Goal: Task Accomplishment & Management: Manage account settings

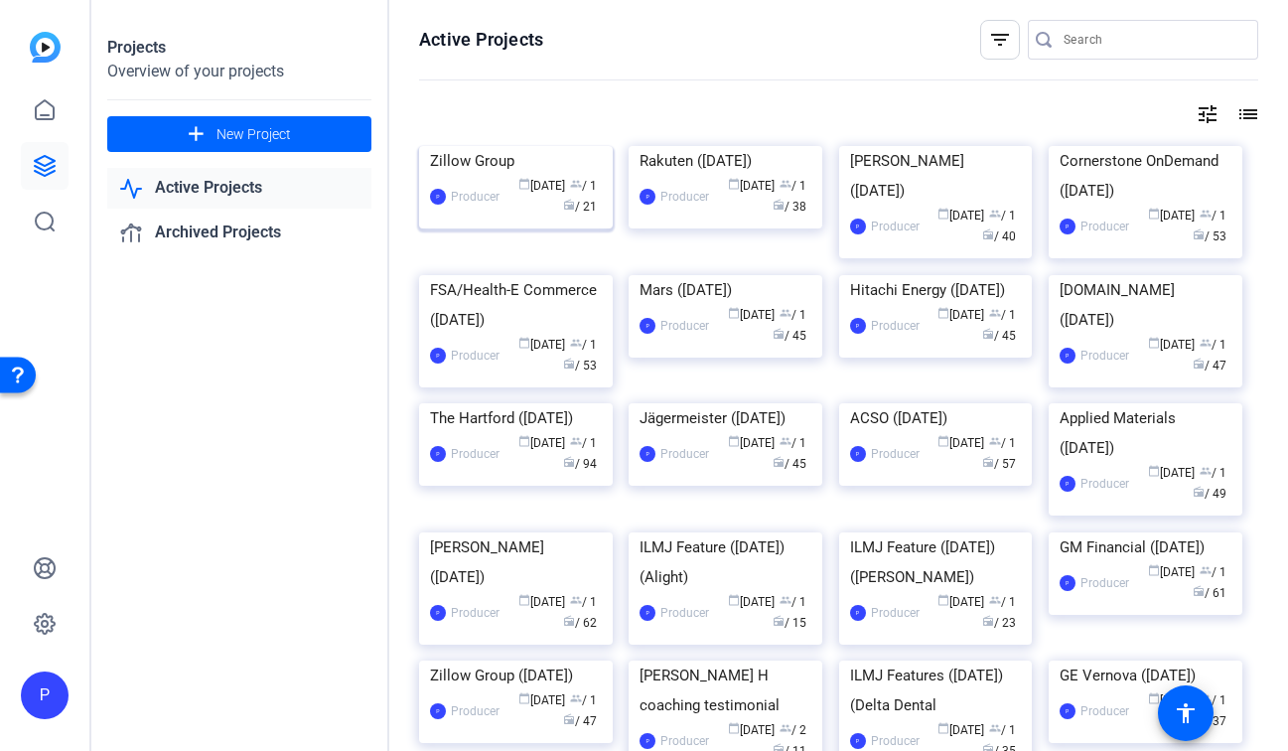
click at [464, 176] on div "Zillow Group" at bounding box center [516, 161] width 172 height 30
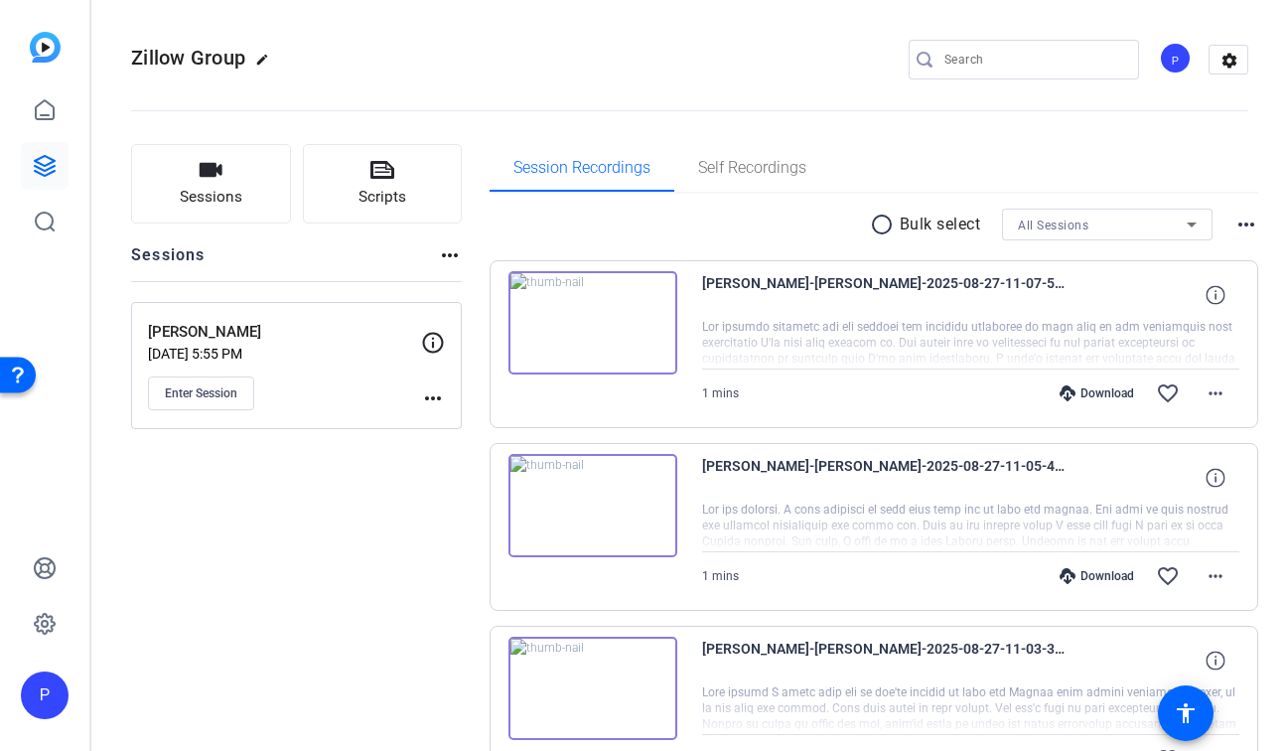
click at [262, 55] on mat-icon "edit" at bounding box center [267, 65] width 24 height 24
click at [255, 63] on input "Zillow Group" at bounding box center [212, 60] width 130 height 24
type input "Zillow Group ([DATE])"
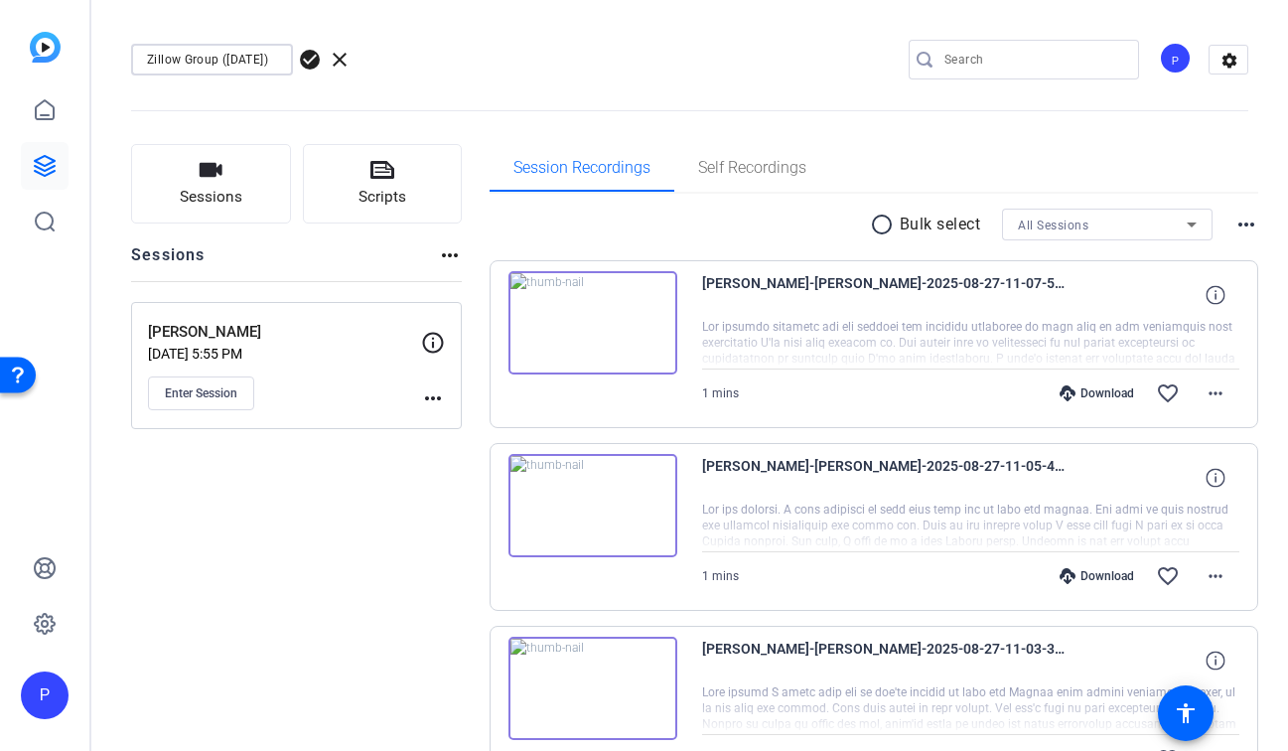
click at [313, 62] on span "check_circle" at bounding box center [310, 60] width 24 height 24
click at [52, 165] on icon at bounding box center [45, 166] width 24 height 24
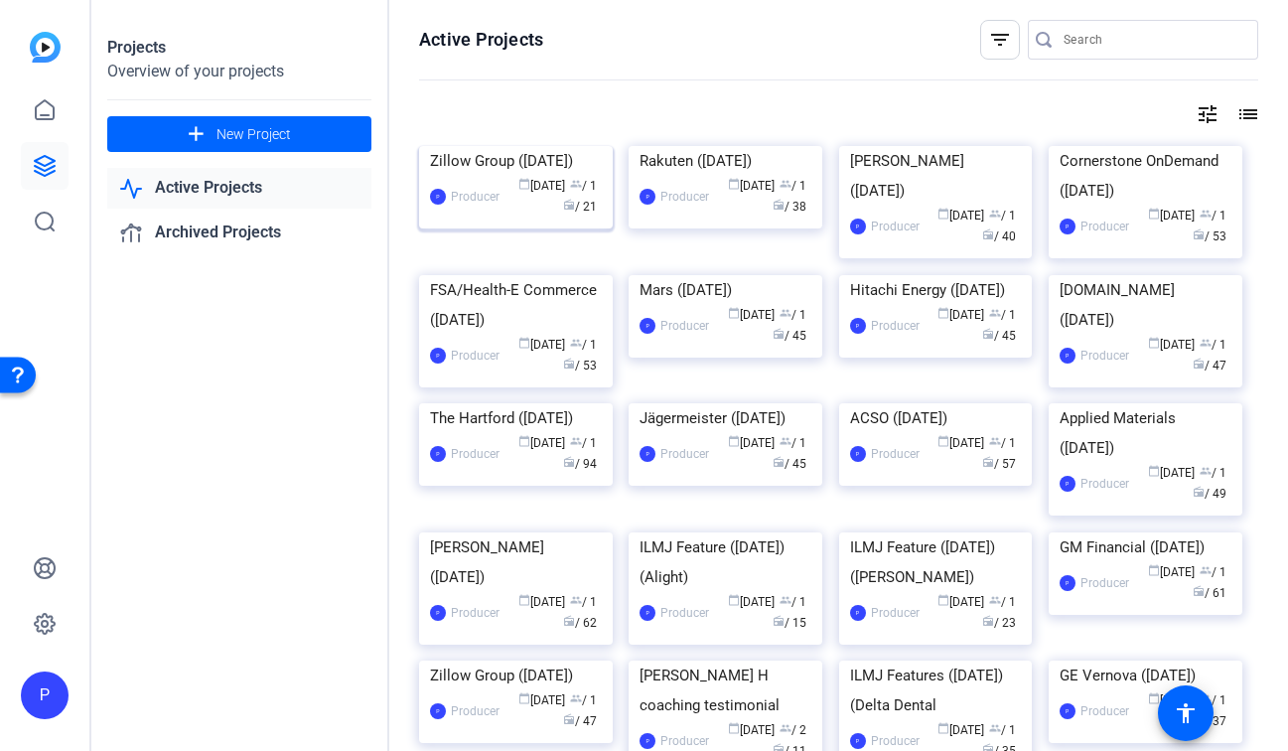
click at [512, 176] on div "Zillow Group ([DATE])" at bounding box center [516, 161] width 172 height 30
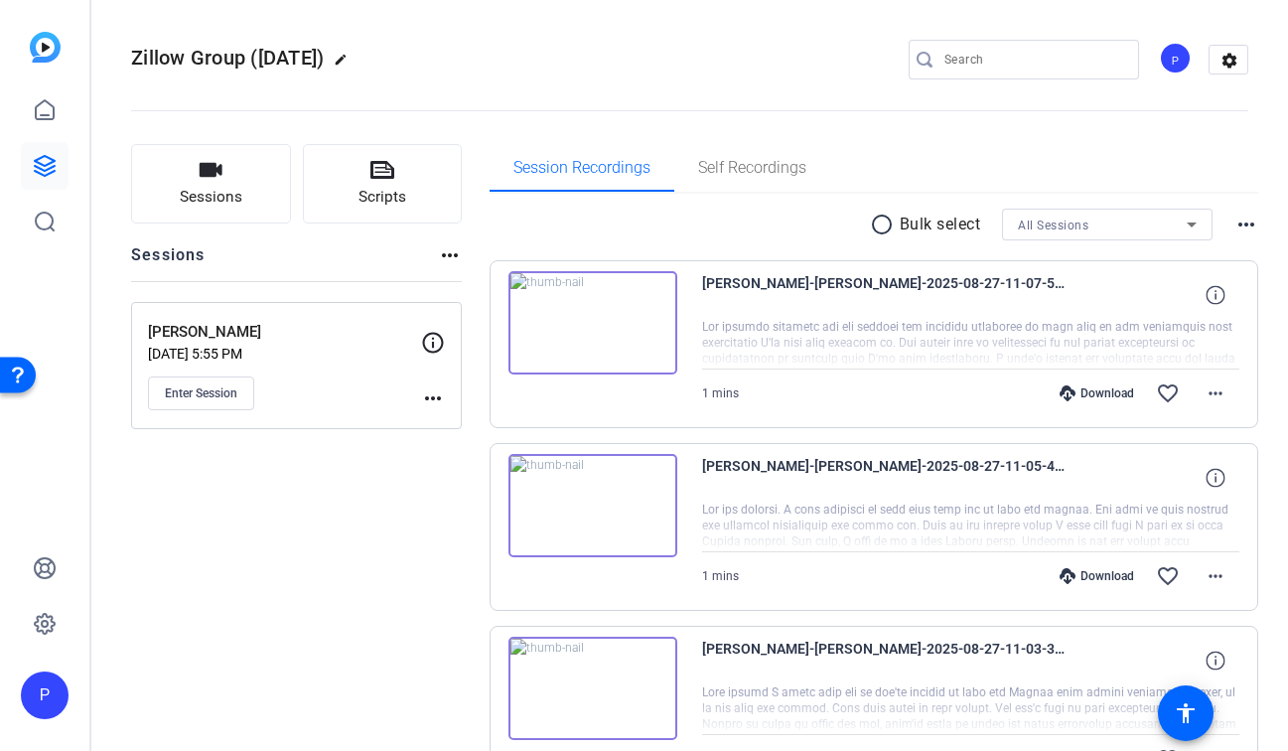
click at [259, 60] on span "Zillow Group ([DATE])" at bounding box center [227, 58] width 193 height 24
click at [248, 60] on span "Zillow Group ([DATE])" at bounding box center [227, 58] width 193 height 24
click at [358, 59] on mat-icon "edit" at bounding box center [346, 65] width 24 height 24
drag, startPoint x: 146, startPoint y: 61, endPoint x: 217, endPoint y: 63, distance: 71.5
click at [217, 63] on input "Zillow Group ([DATE])" at bounding box center [212, 60] width 130 height 24
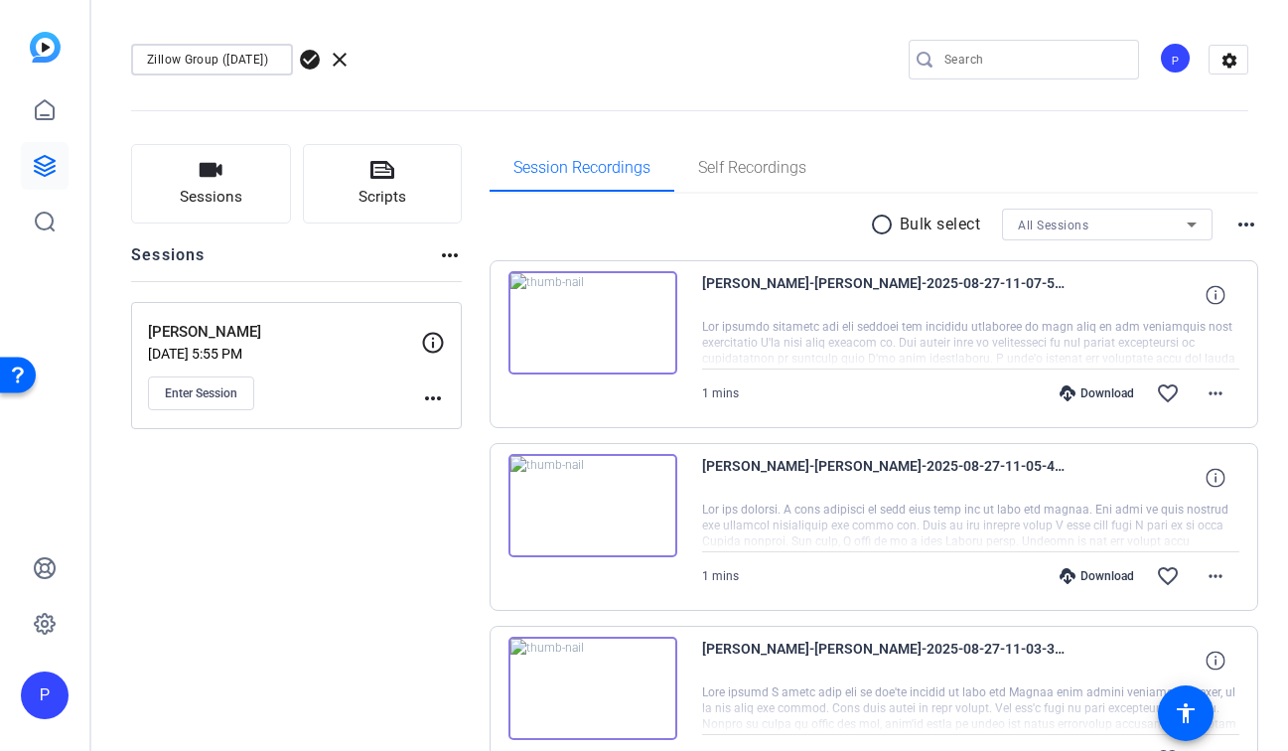
click at [272, 61] on input "Zillow Group ([DATE])" at bounding box center [212, 60] width 130 height 24
drag, startPoint x: 219, startPoint y: 62, endPoint x: 132, endPoint y: 66, distance: 87.5
click at [132, 66] on div "Zillow Group ([DATE])" at bounding box center [212, 60] width 162 height 32
click at [260, 63] on input "ILMJ Feature ([DATE])" at bounding box center [212, 60] width 130 height 24
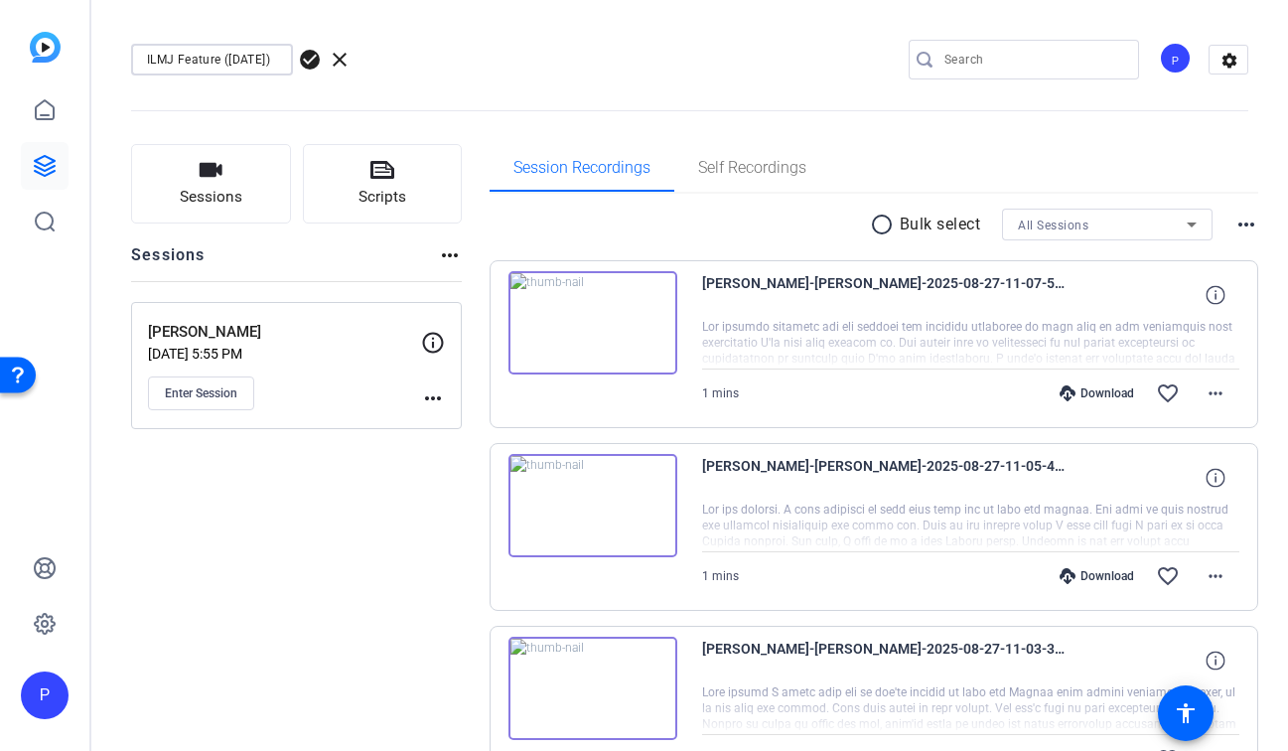
paste input "Zillow Group"
click at [207, 64] on input "ILMJ Feature ([DATE]) Zillow Group" at bounding box center [212, 60] width 130 height 24
click at [263, 62] on input "ILMJ Feature ([DATE]) (Zillow Group" at bounding box center [212, 60] width 130 height 24
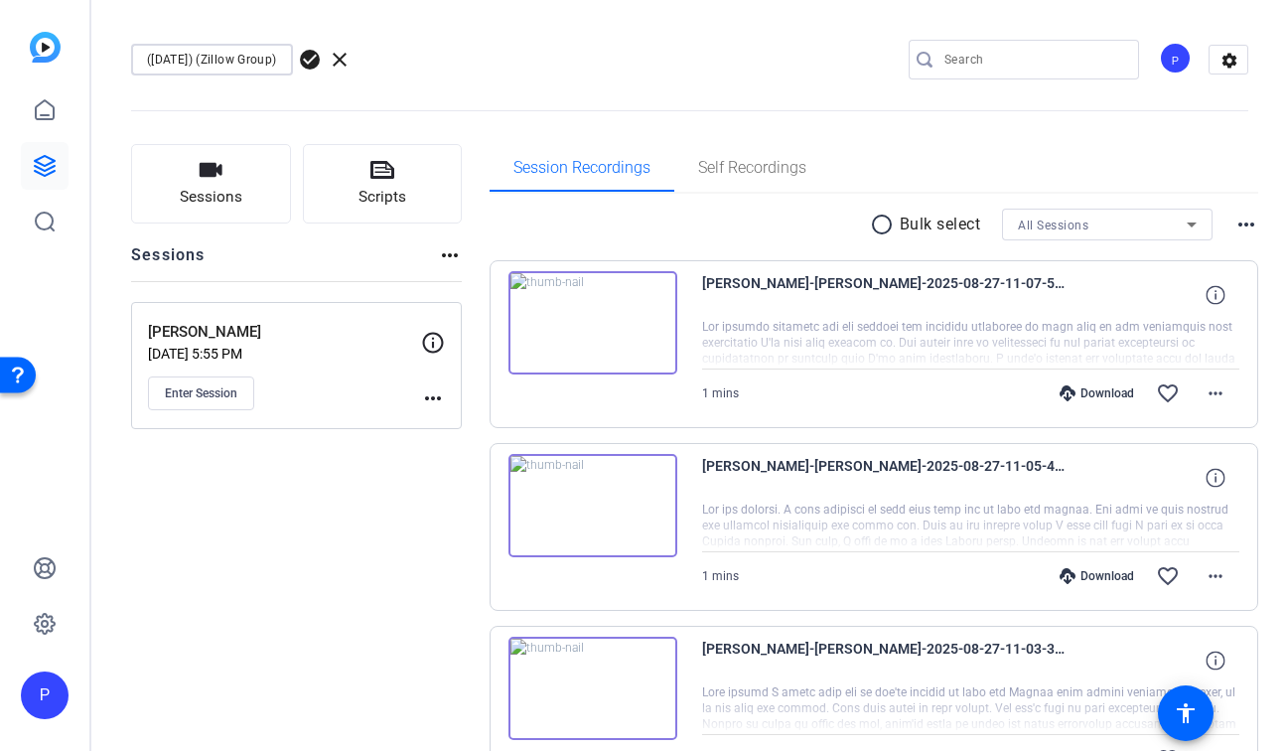
type input "ILMJ Feature ([DATE]) (Zillow Group)"
click at [310, 63] on span "check_circle" at bounding box center [310, 60] width 24 height 24
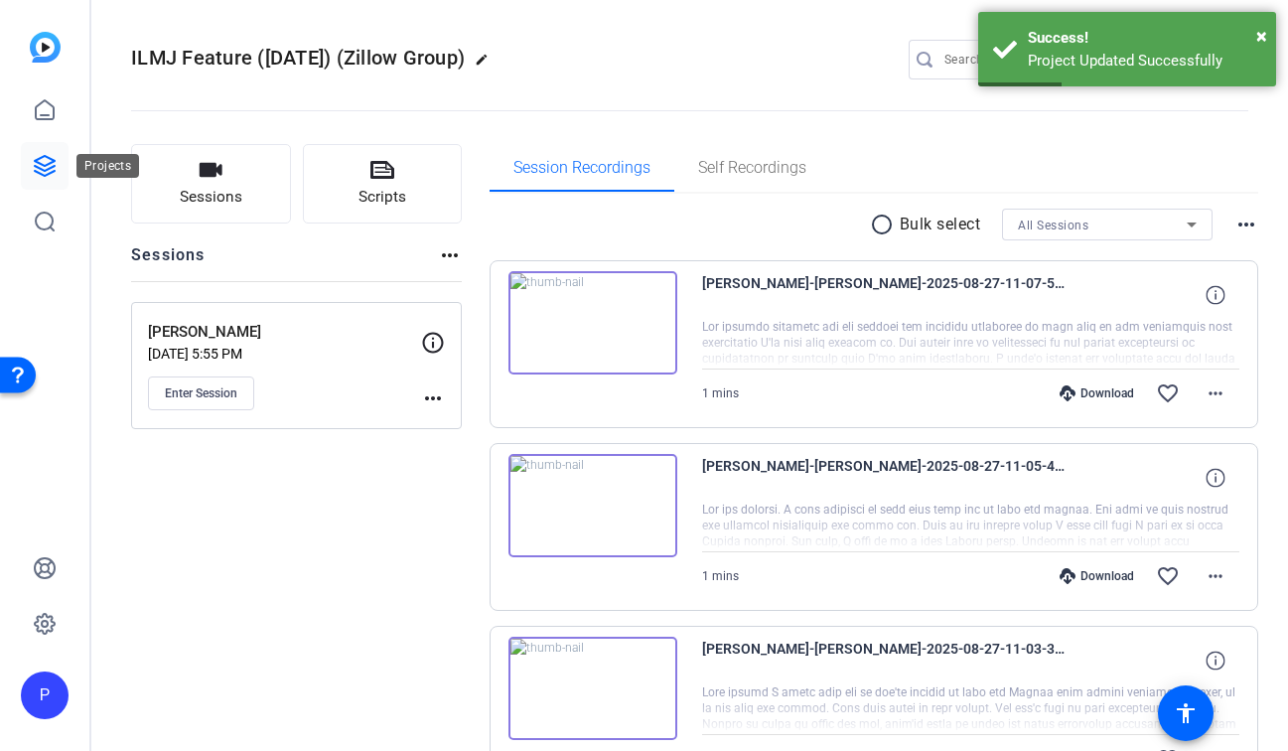
click at [47, 164] on icon at bounding box center [45, 166] width 20 height 20
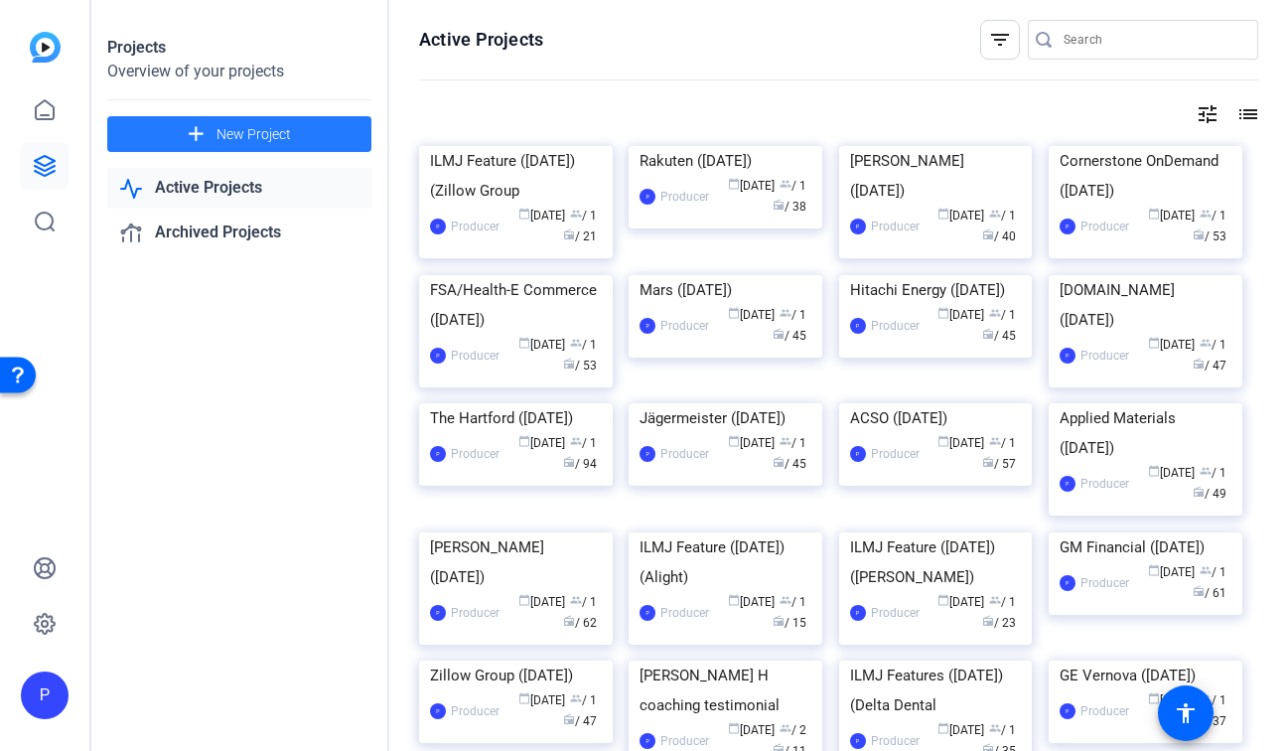
click at [249, 129] on span "New Project" at bounding box center [253, 134] width 74 height 21
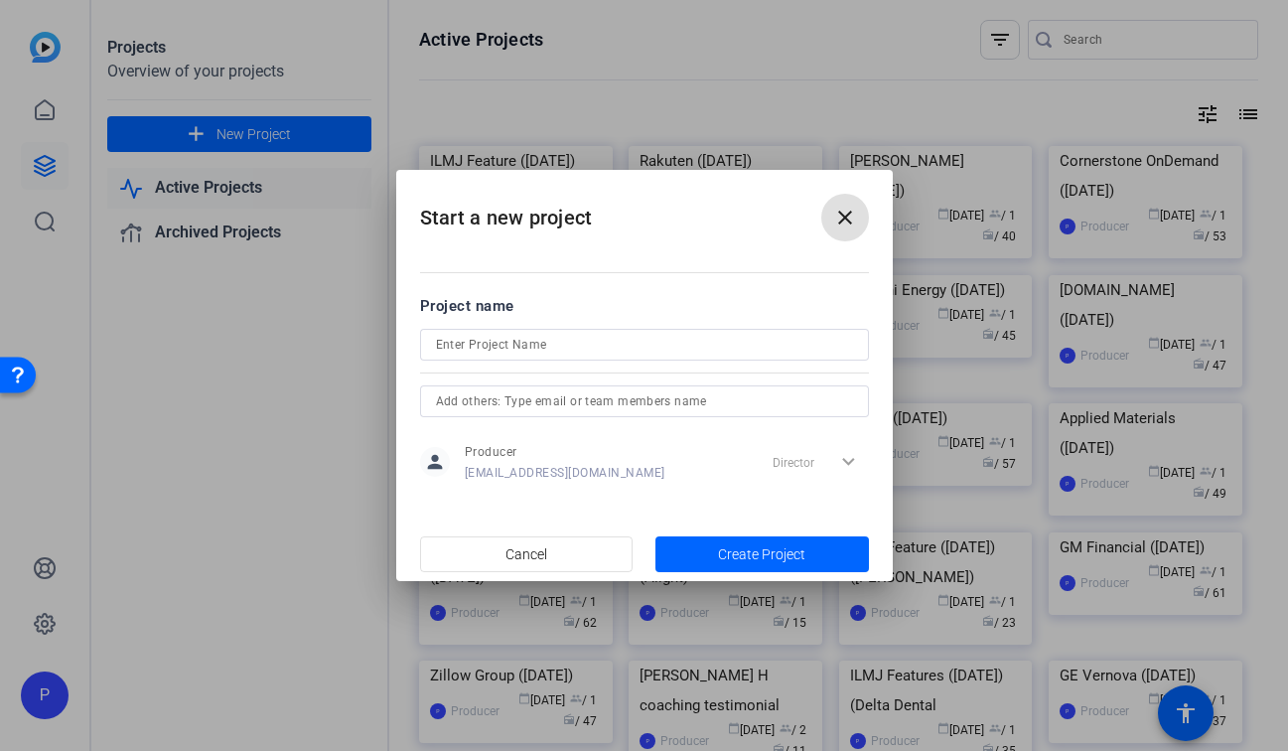
click at [521, 351] on input at bounding box center [644, 345] width 417 height 24
click at [520, 347] on input "GE Vernova ([DATE])" at bounding box center [644, 345] width 417 height 24
click at [621, 337] on input "GE Vernova ([DATE])" at bounding box center [644, 345] width 417 height 24
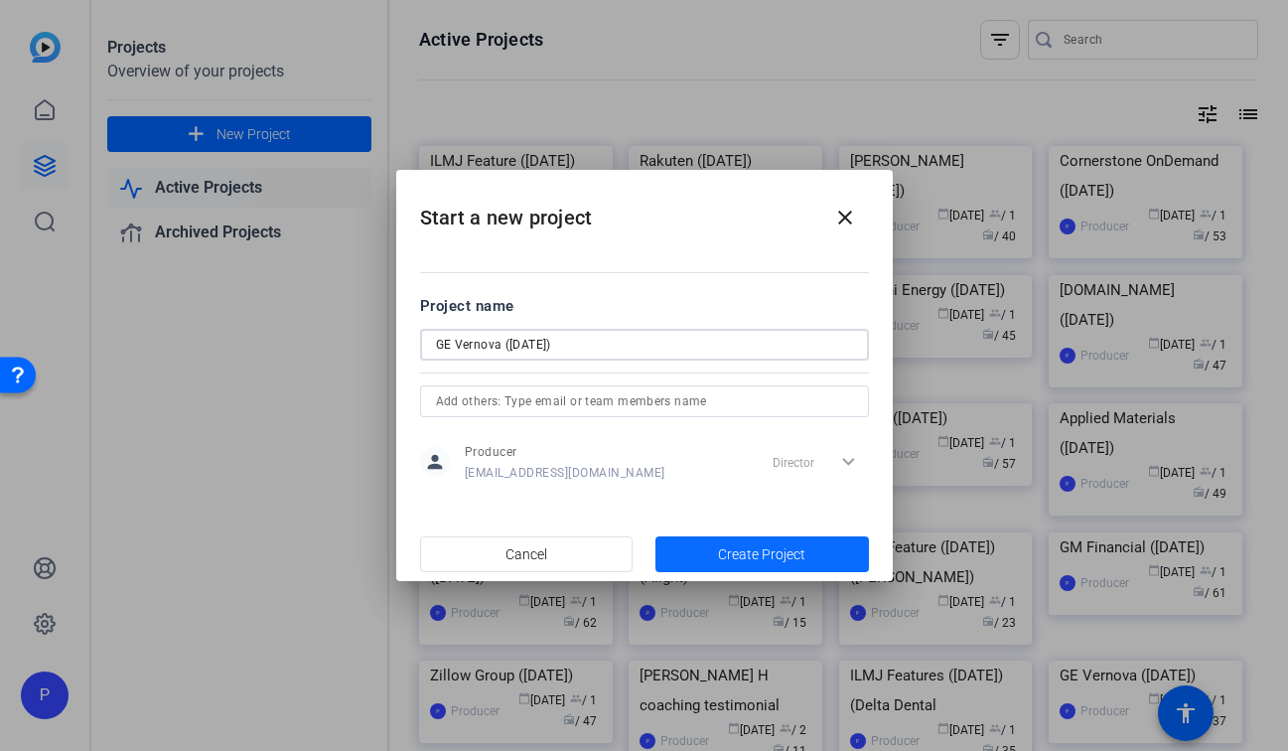
type input "GE Vernova ([DATE])"
click at [743, 546] on span "Create Project" at bounding box center [761, 554] width 87 height 21
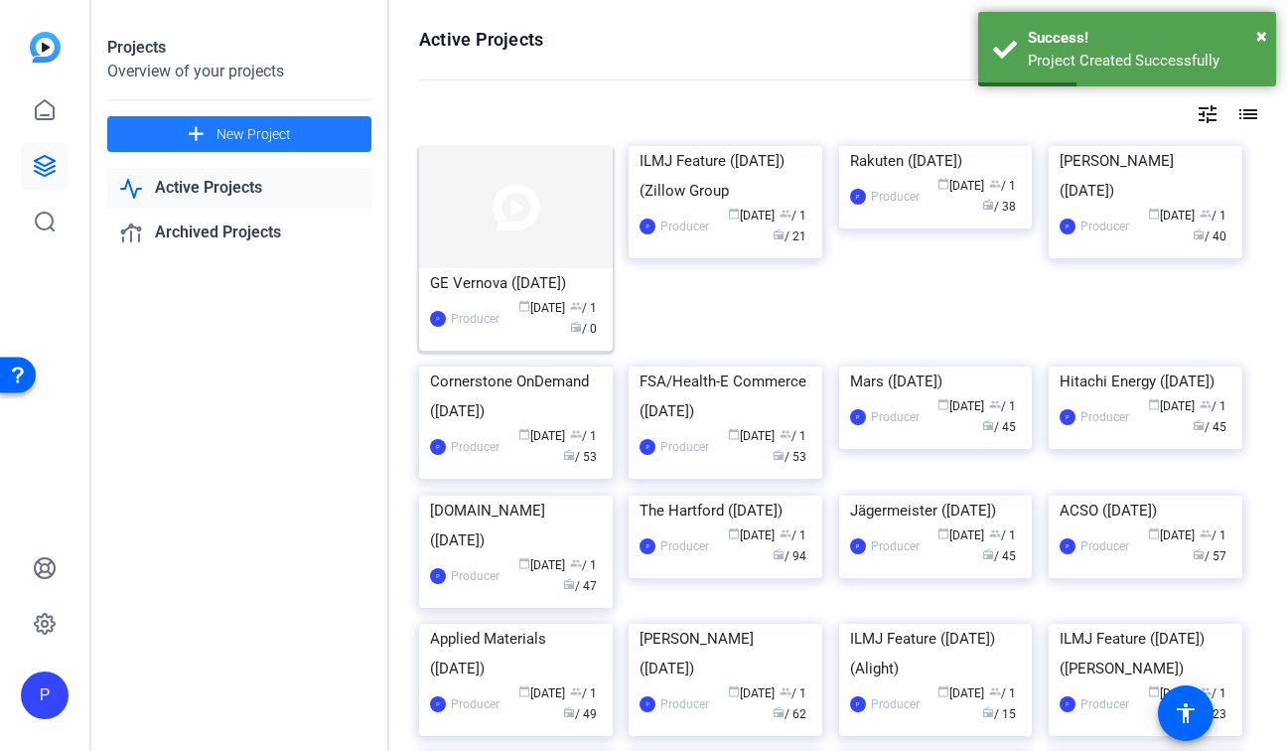
click at [541, 298] on div "GE Vernova ([DATE])" at bounding box center [516, 283] width 172 height 30
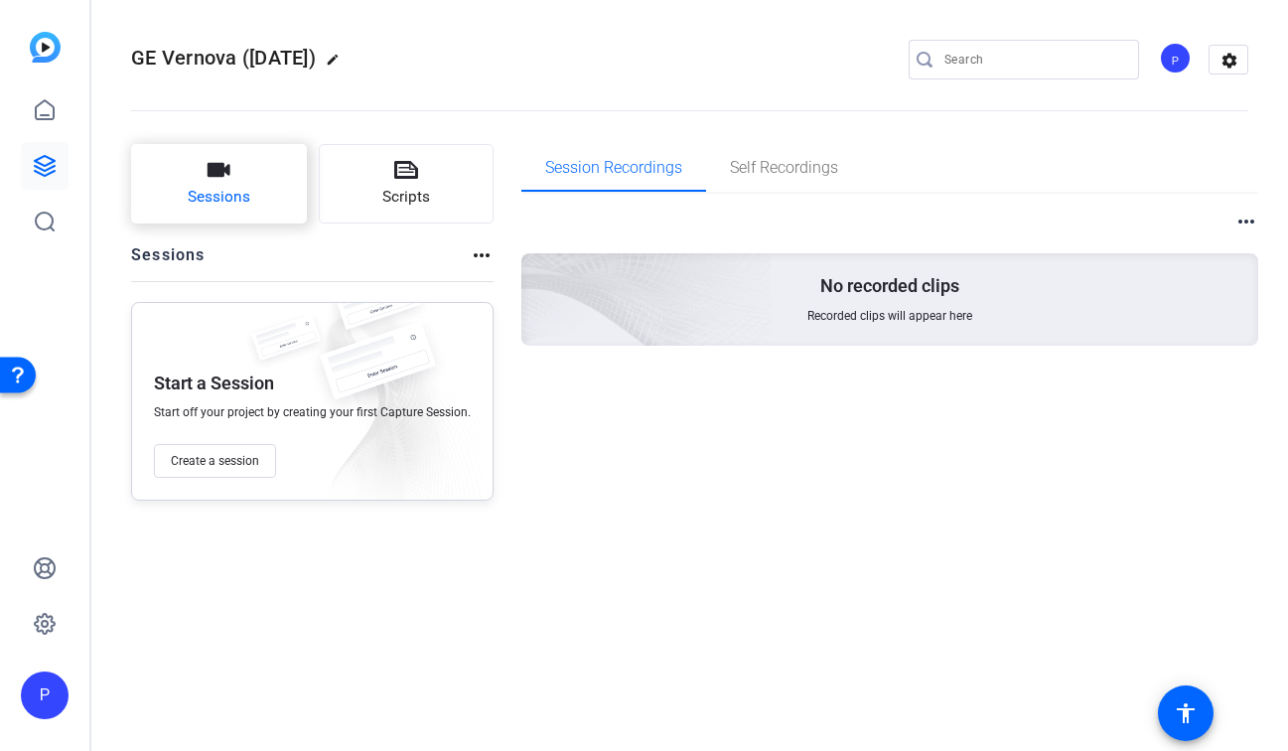
click at [240, 199] on span "Sessions" at bounding box center [219, 197] width 63 height 23
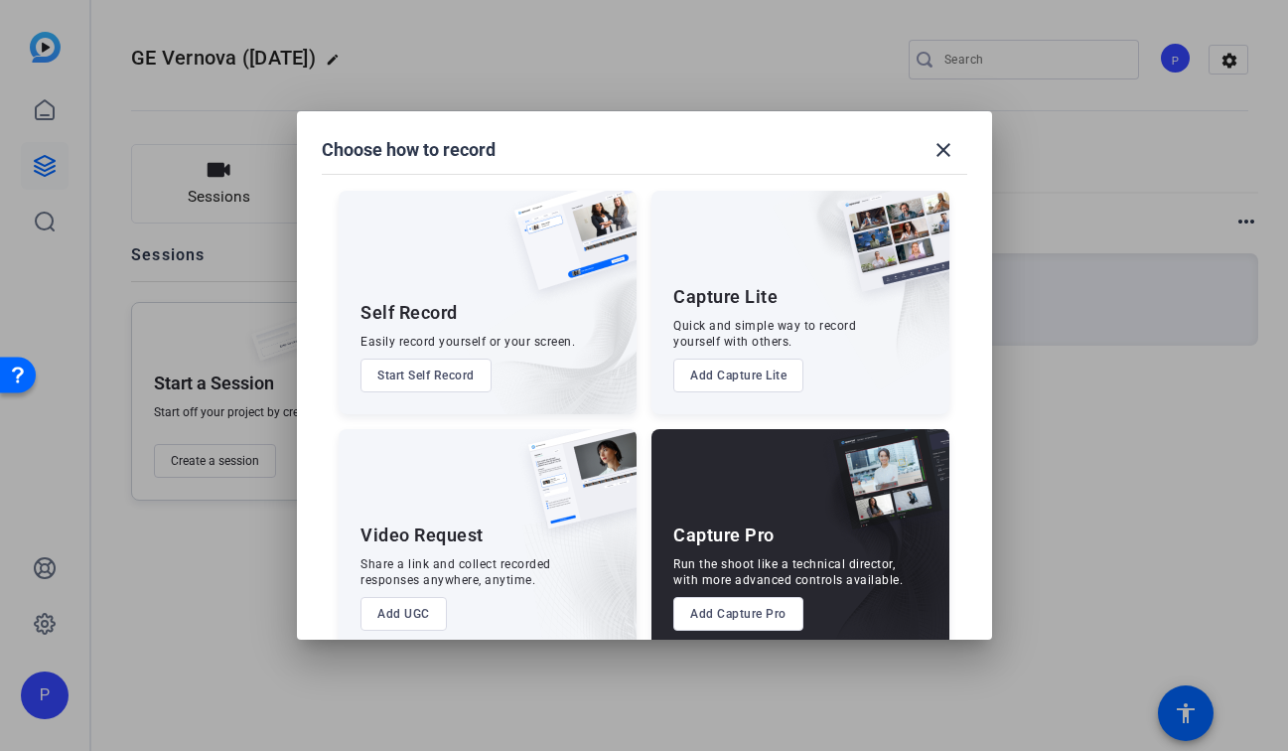
click at [719, 607] on button "Add Capture Pro" at bounding box center [738, 614] width 130 height 34
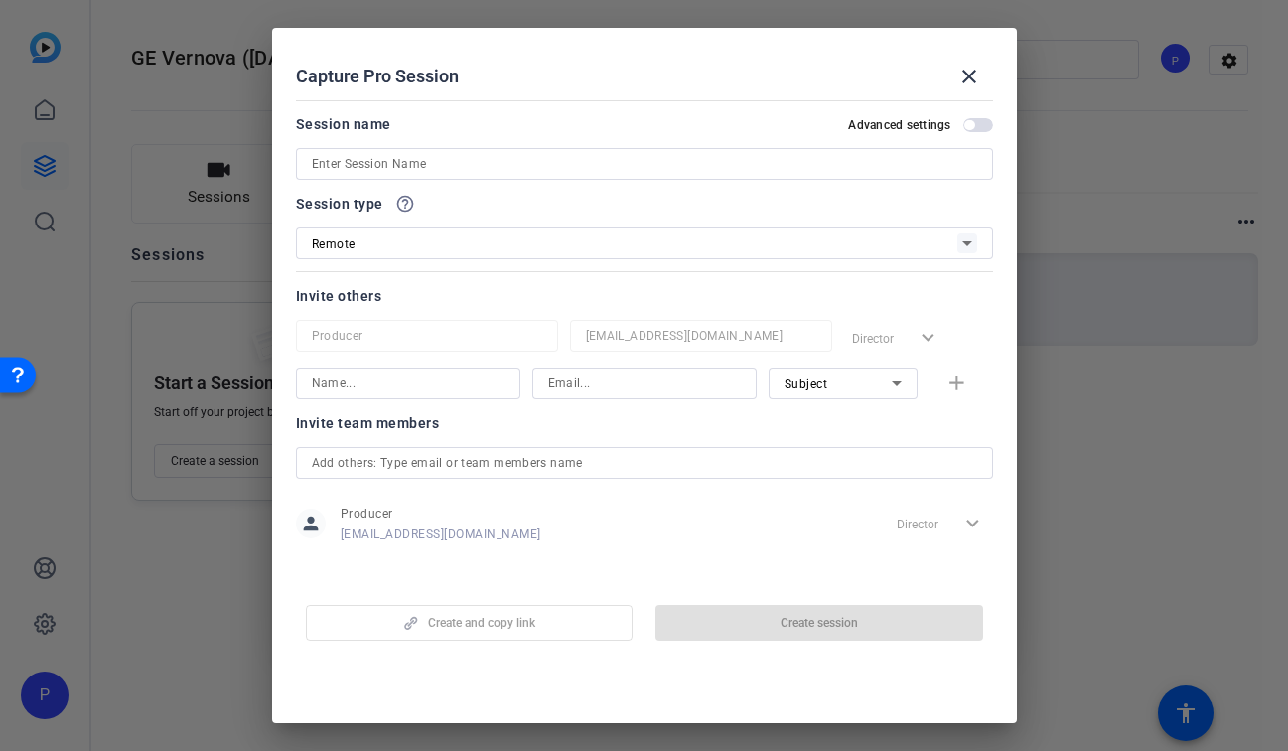
click at [482, 225] on div "Session type help_outline Remote" at bounding box center [644, 226] width 697 height 68
click at [477, 150] on div at bounding box center [644, 164] width 665 height 32
paste input "[PERSON_NAME]"
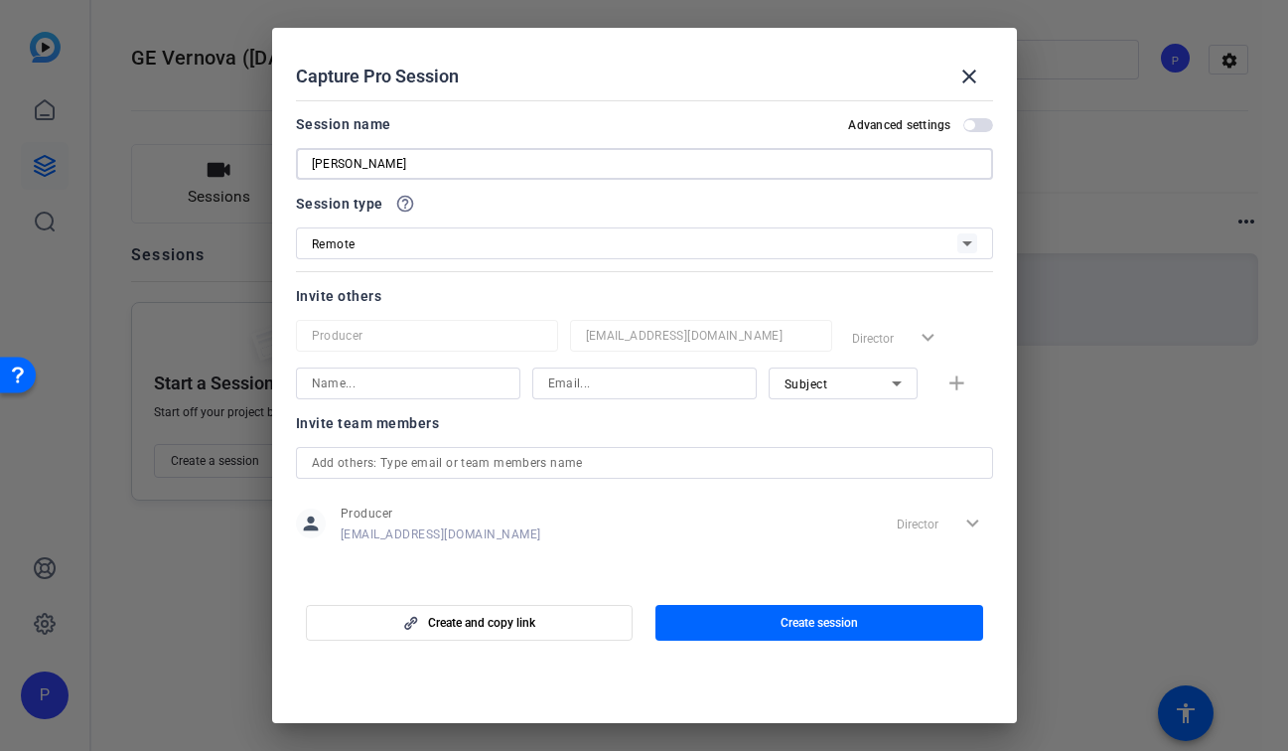
click at [317, 166] on input "[PERSON_NAME]" at bounding box center [644, 164] width 665 height 24
type input "[PERSON_NAME]"
click at [682, 614] on span "button" at bounding box center [819, 623] width 328 height 48
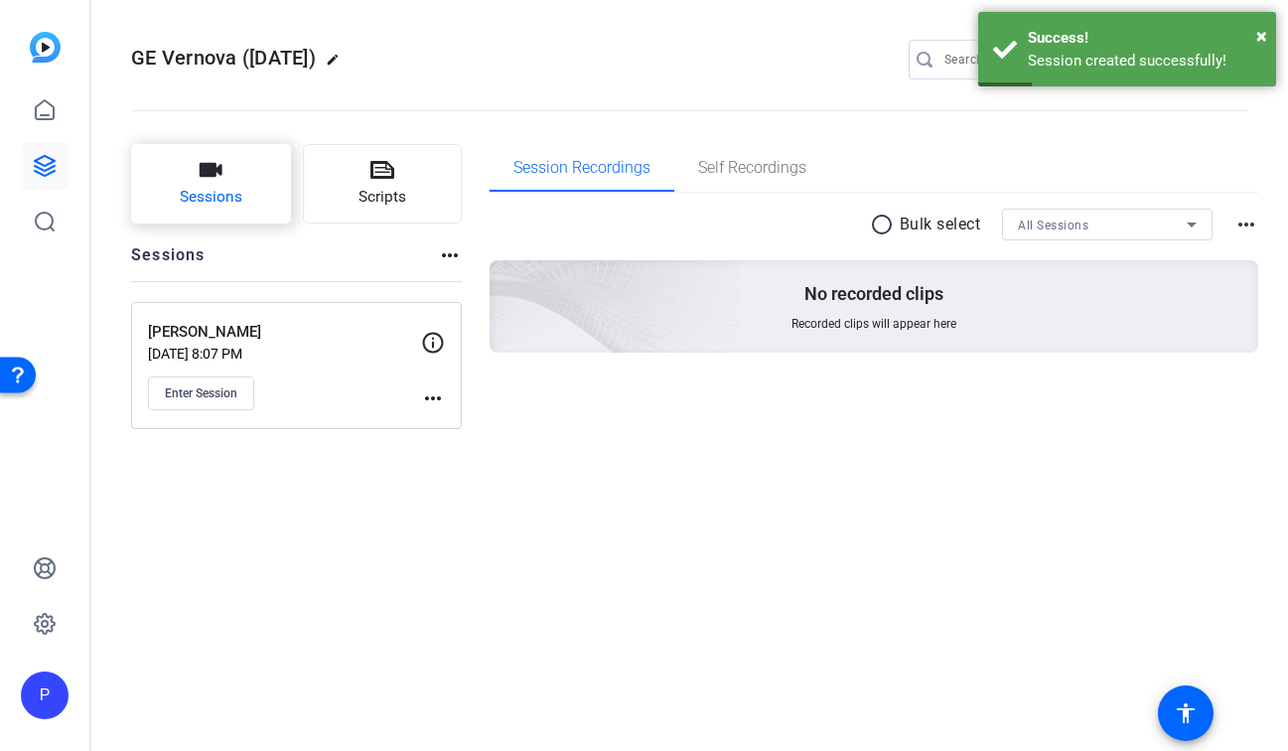
click at [231, 175] on button "Sessions" at bounding box center [211, 183] width 160 height 79
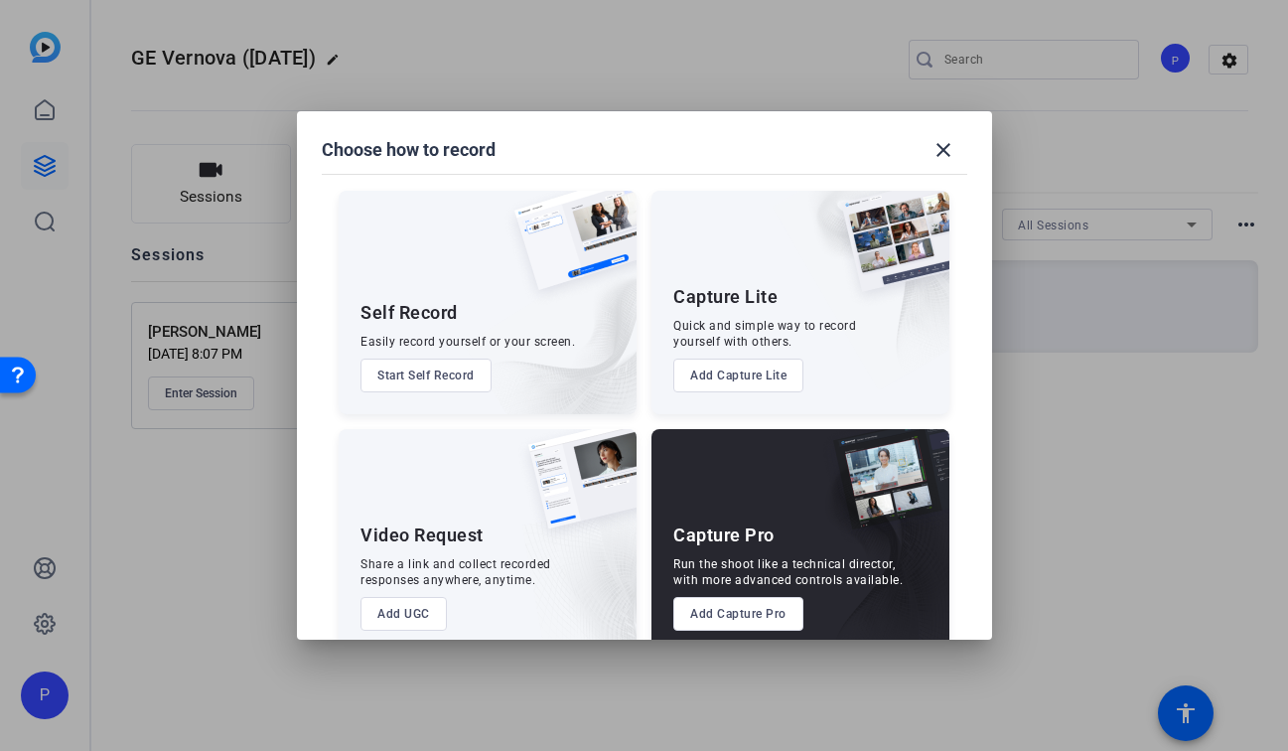
click at [708, 606] on button "Add Capture Pro" at bounding box center [738, 614] width 130 height 34
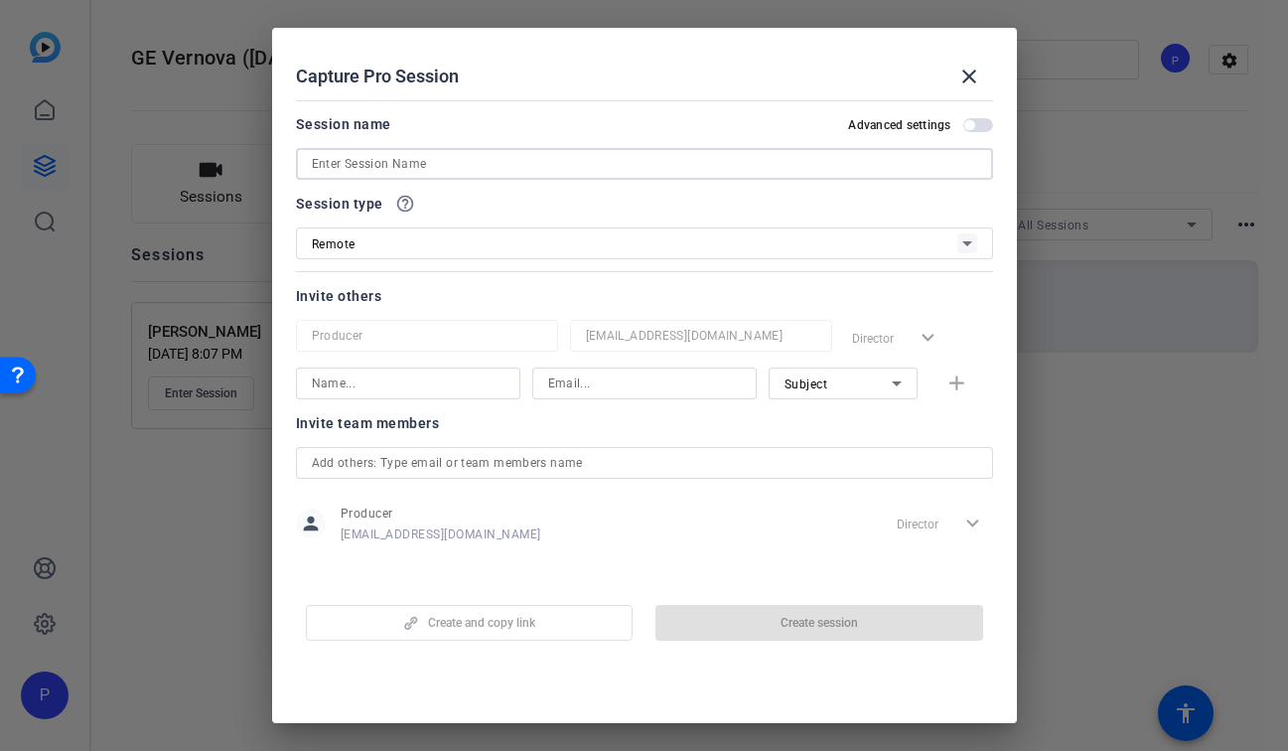
click at [463, 160] on input at bounding box center [644, 164] width 665 height 24
paste input "[PERSON_NAME]"
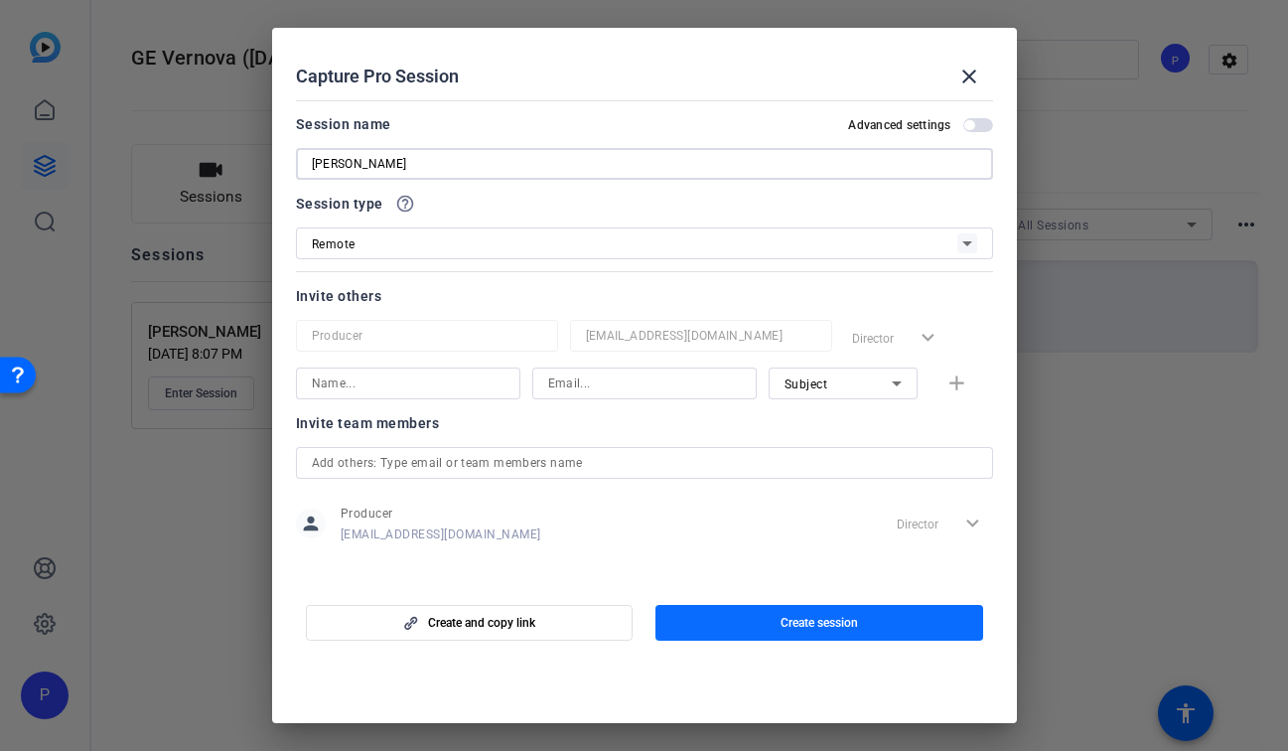
type input "[PERSON_NAME]"
click at [743, 618] on span "button" at bounding box center [819, 623] width 328 height 48
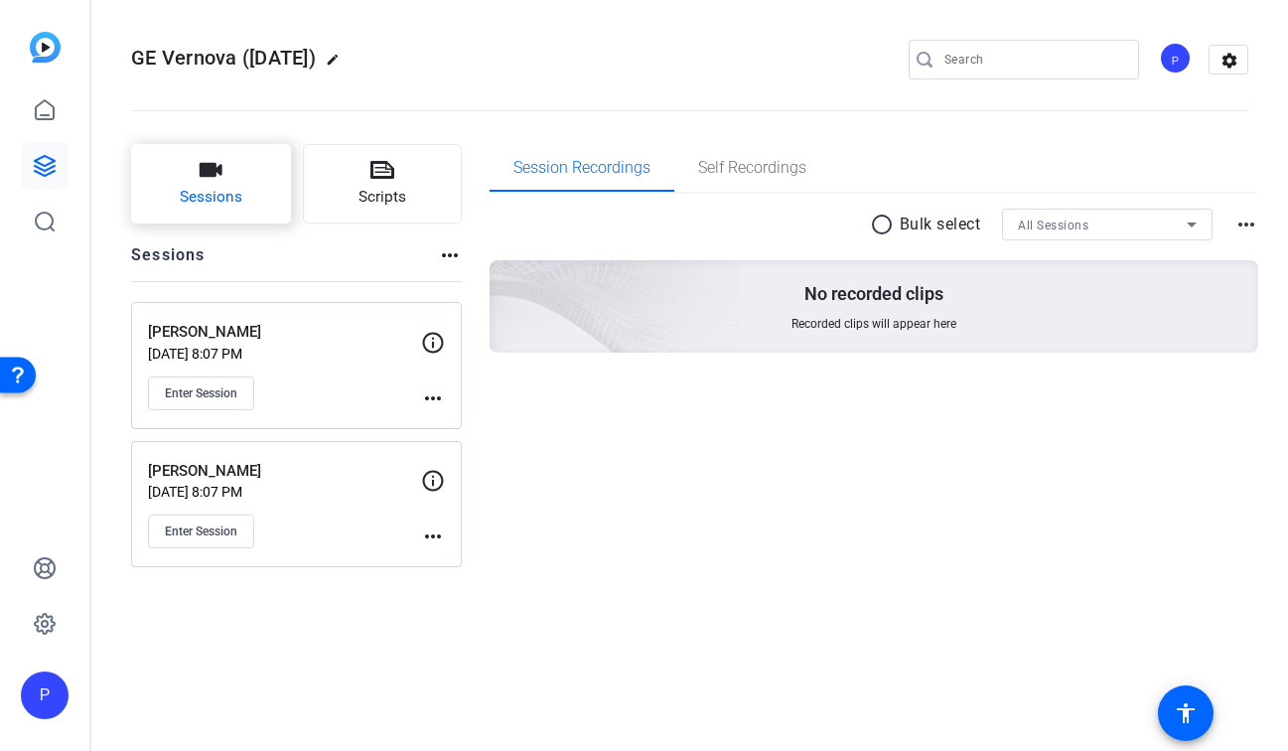
click at [259, 203] on button "Sessions" at bounding box center [211, 183] width 160 height 79
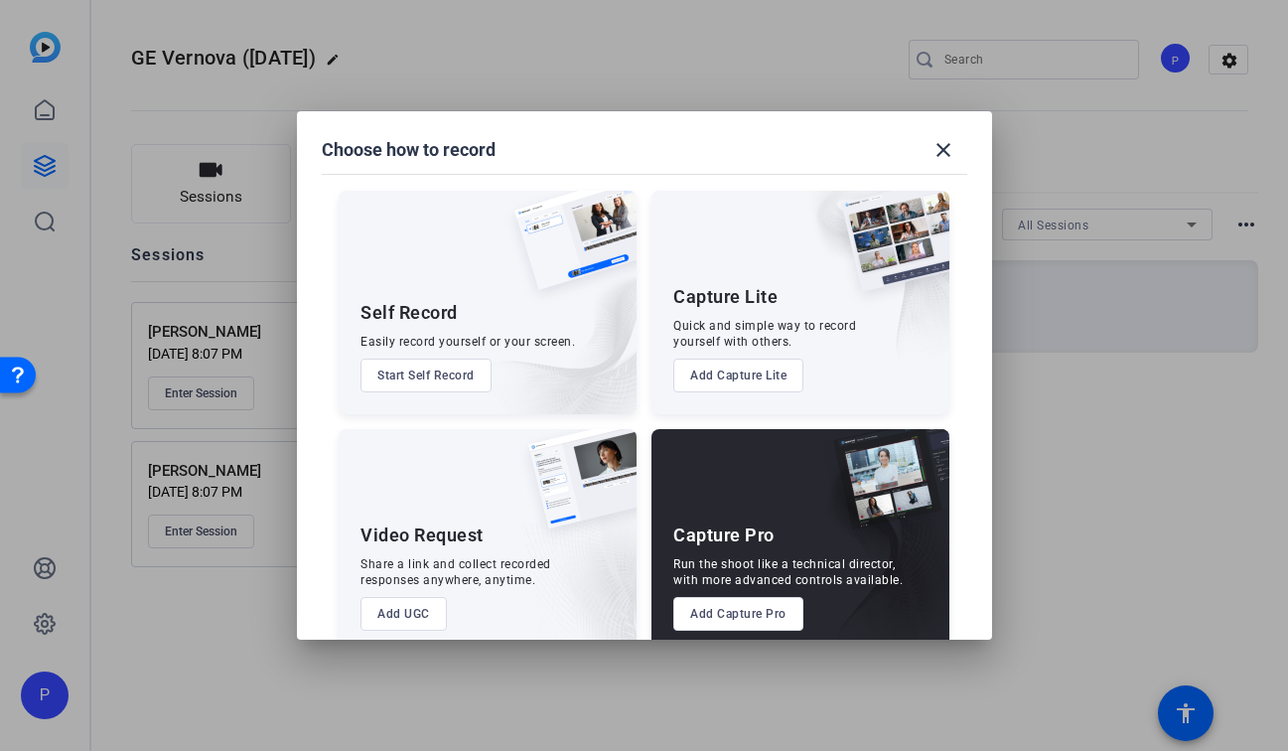
click at [715, 605] on button "Add Capture Pro" at bounding box center [738, 614] width 130 height 34
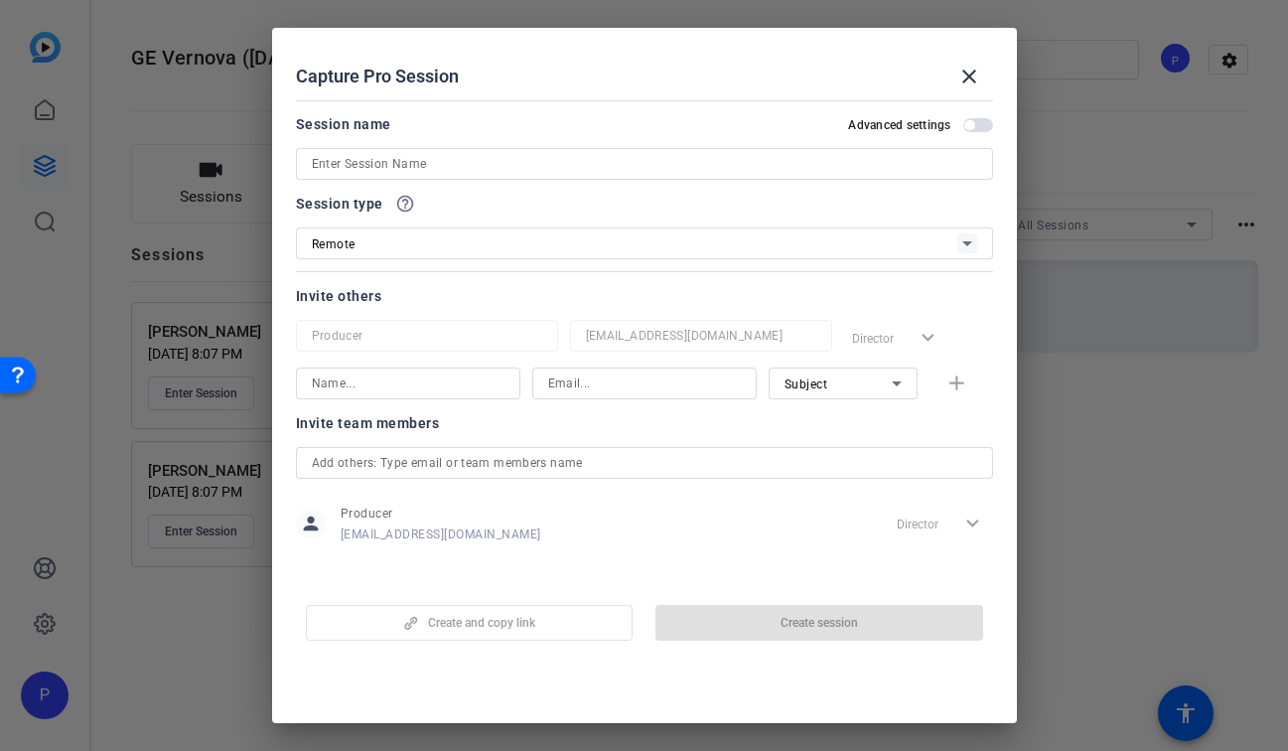
click at [467, 154] on input at bounding box center [644, 164] width 665 height 24
paste input "[PERSON_NAME]"
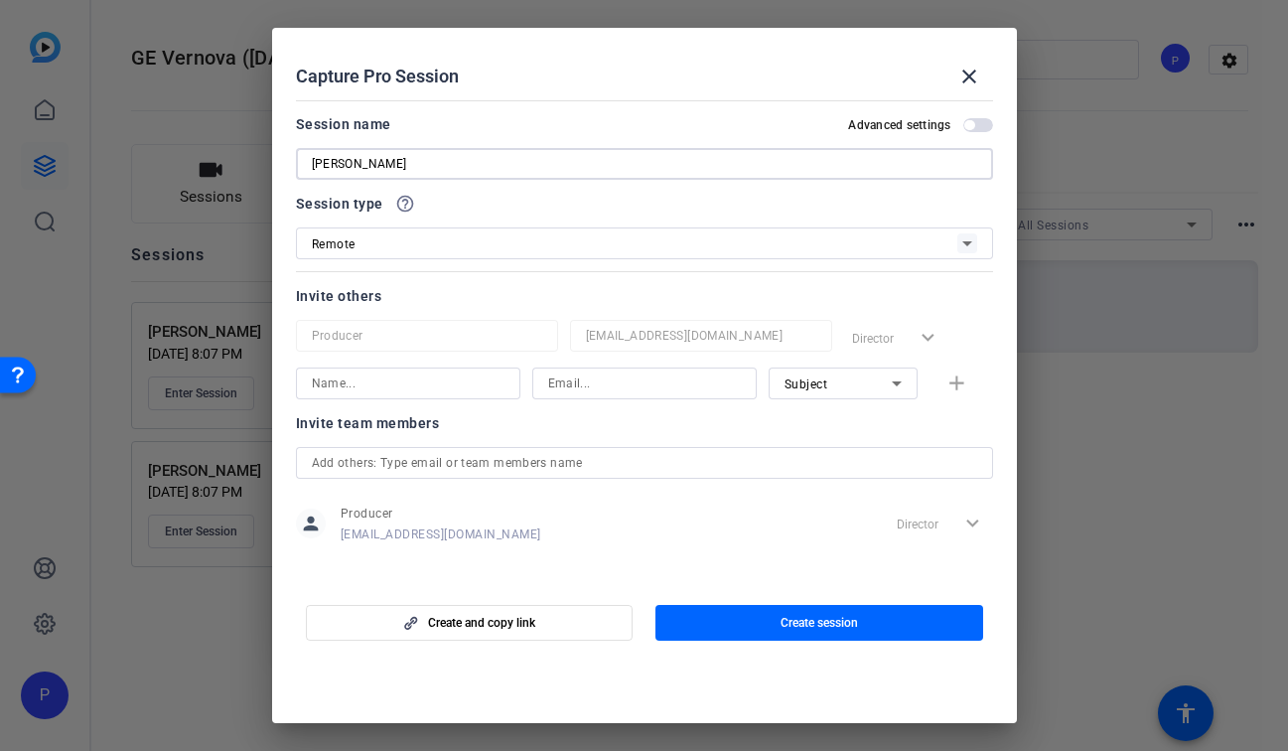
click at [313, 168] on input "[PERSON_NAME]" at bounding box center [644, 164] width 665 height 24
click at [358, 166] on input "[PERSON_NAME]" at bounding box center [644, 164] width 665 height 24
paste input "[PERSON_NAME]"
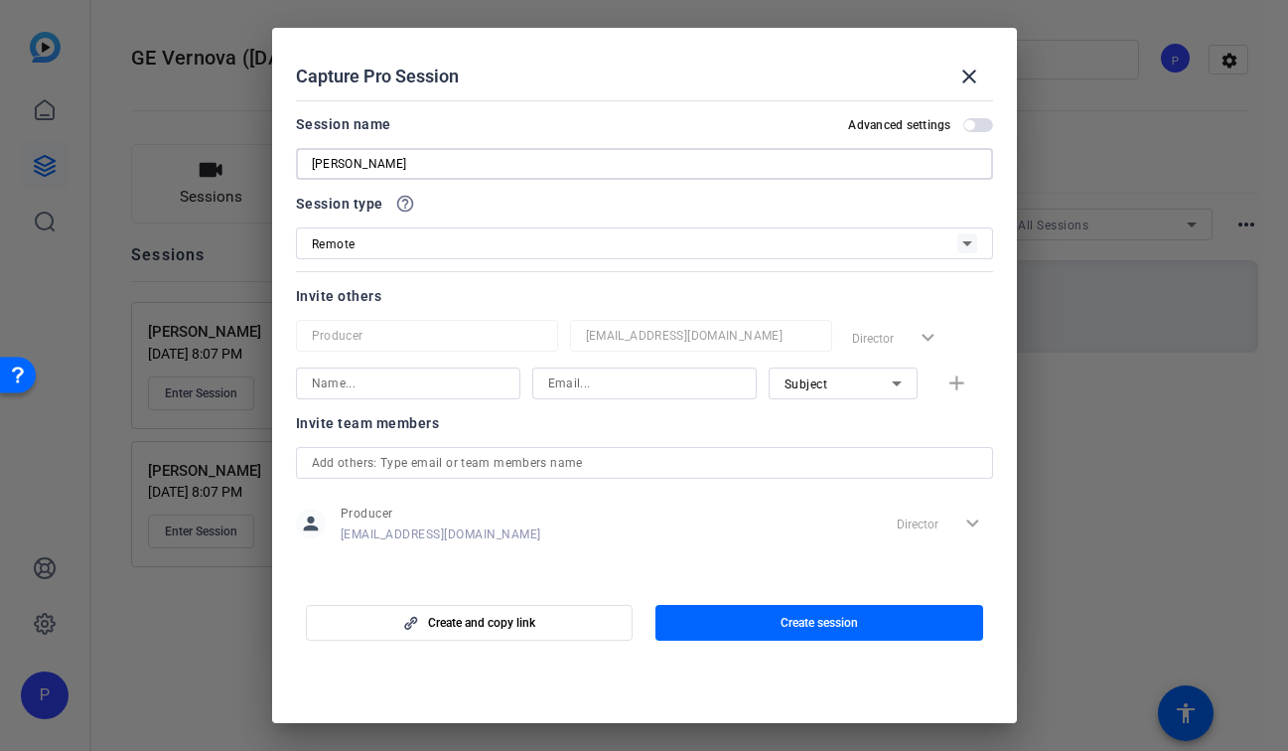
type input "[PERSON_NAME]"
click at [307, 164] on div "[PERSON_NAME]" at bounding box center [644, 164] width 697 height 32
click at [308, 164] on div "[PERSON_NAME]" at bounding box center [644, 164] width 697 height 32
click at [312, 164] on input "[PERSON_NAME]" at bounding box center [644, 164] width 665 height 24
click at [746, 612] on span "button" at bounding box center [819, 623] width 328 height 48
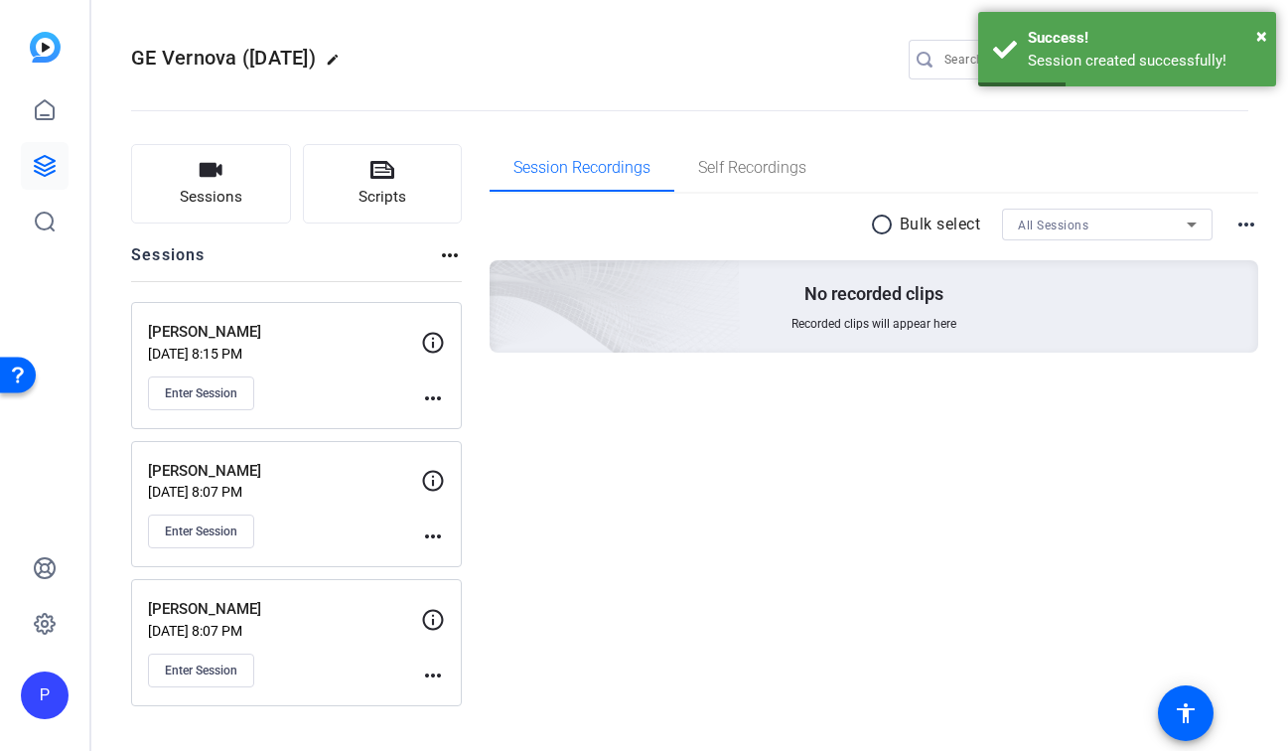
click at [430, 673] on mat-icon "more_horiz" at bounding box center [433, 675] width 24 height 24
click at [491, 695] on span "Edit Session" at bounding box center [482, 704] width 90 height 24
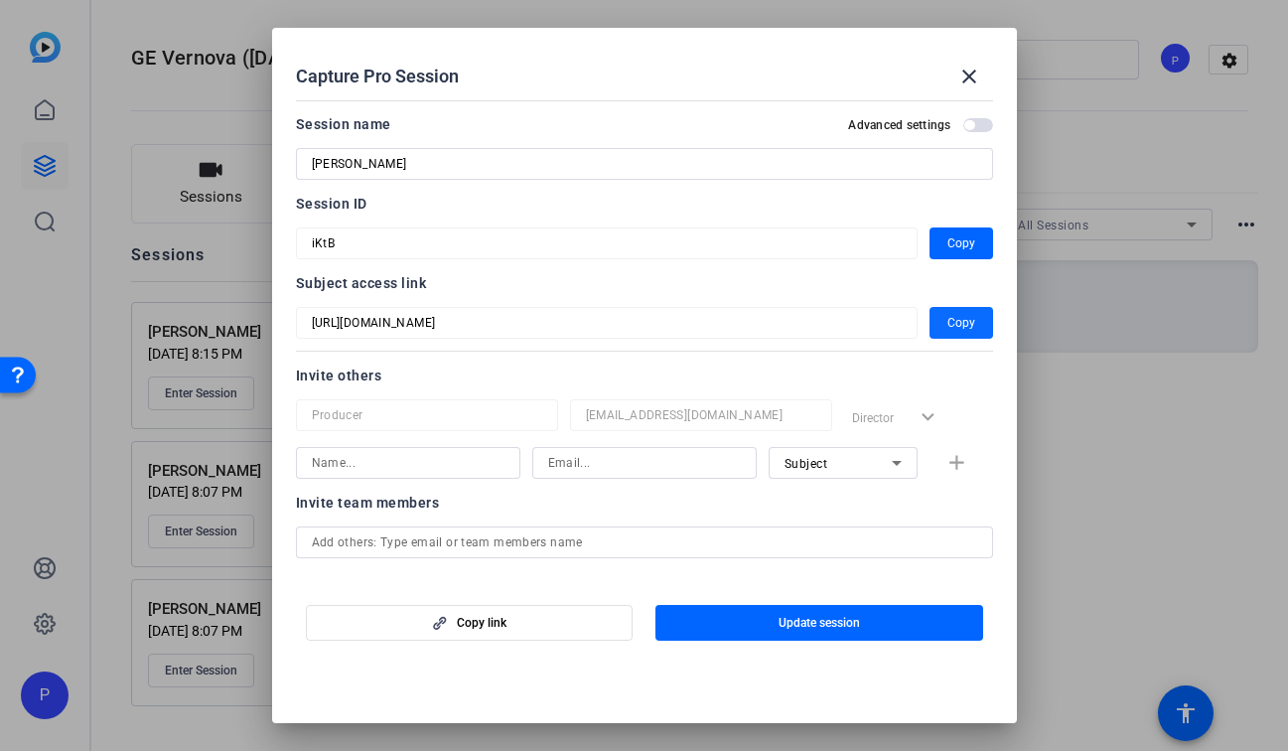
click at [947, 327] on button "Copy" at bounding box center [962, 323] width 64 height 32
click at [182, 287] on div at bounding box center [644, 375] width 1288 height 751
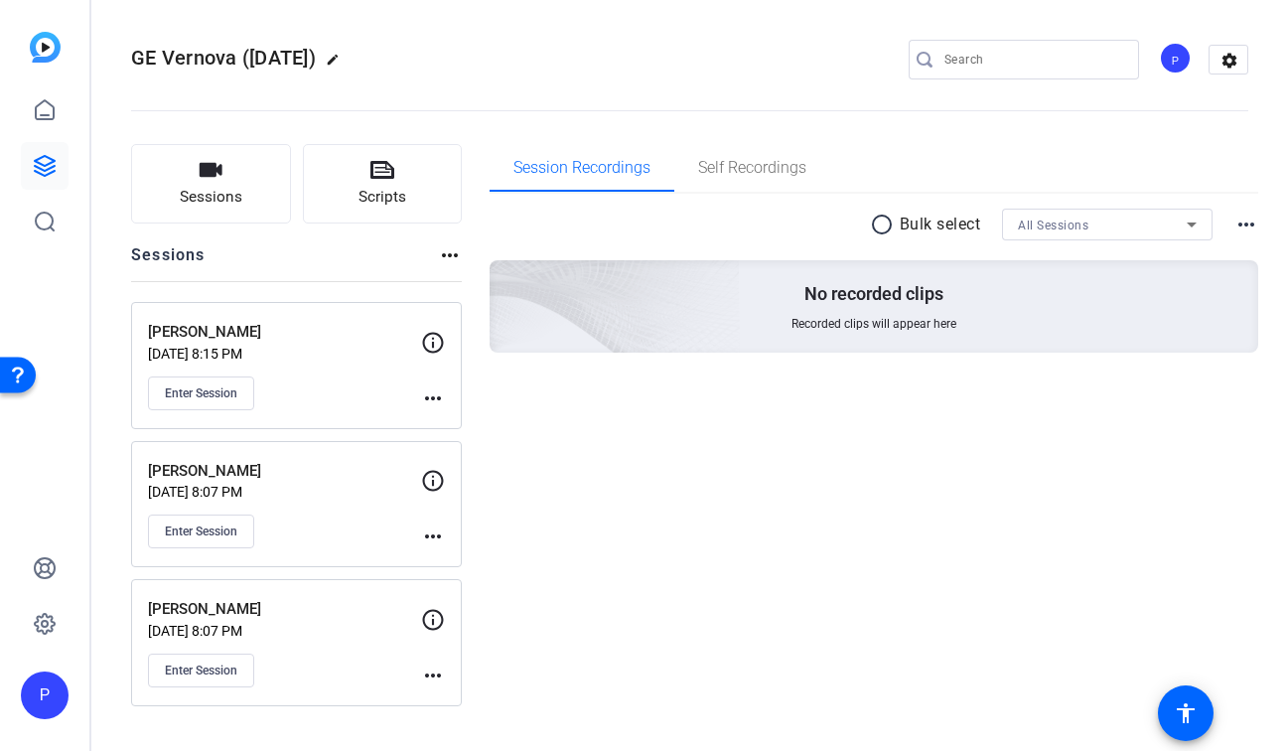
click at [427, 538] on mat-icon "more_horiz" at bounding box center [433, 536] width 24 height 24
click at [485, 558] on span "Edit Session" at bounding box center [482, 566] width 90 height 24
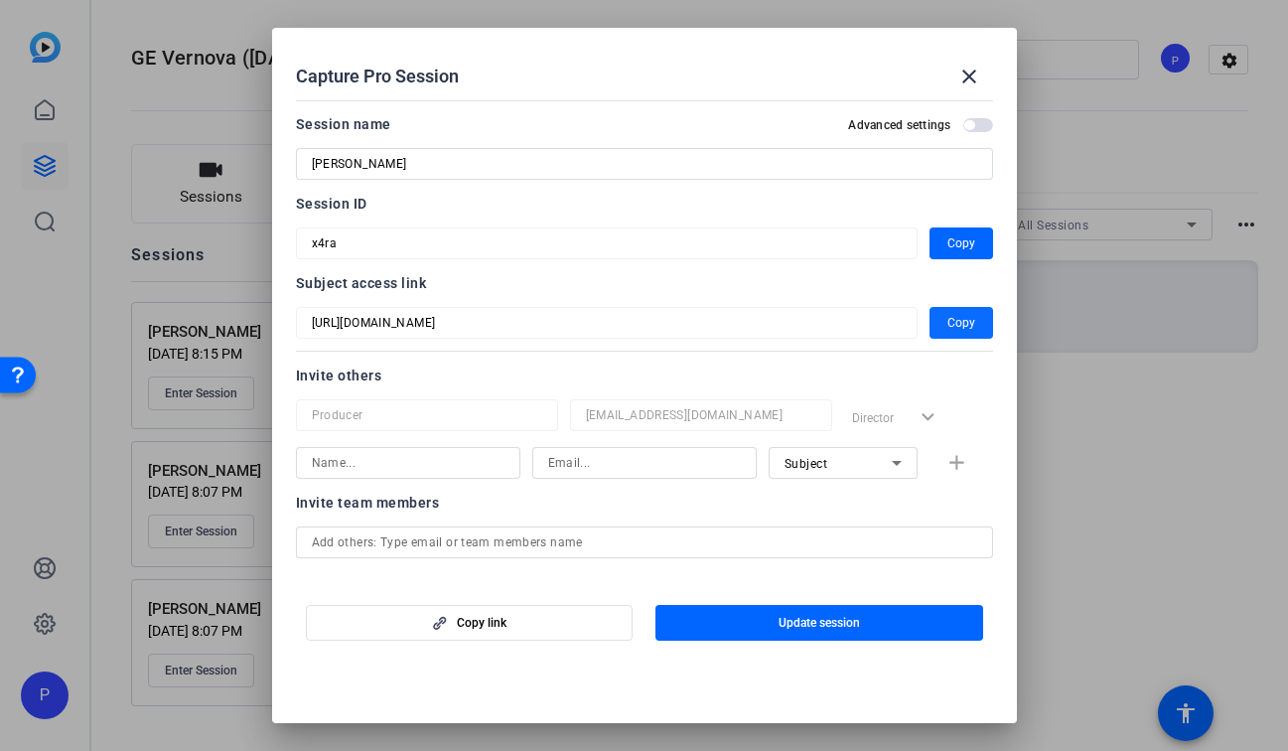
click at [962, 325] on span "Copy" at bounding box center [961, 323] width 28 height 24
click at [969, 80] on mat-icon "close" at bounding box center [969, 77] width 24 height 24
